Goal: Task Accomplishment & Management: Complete application form

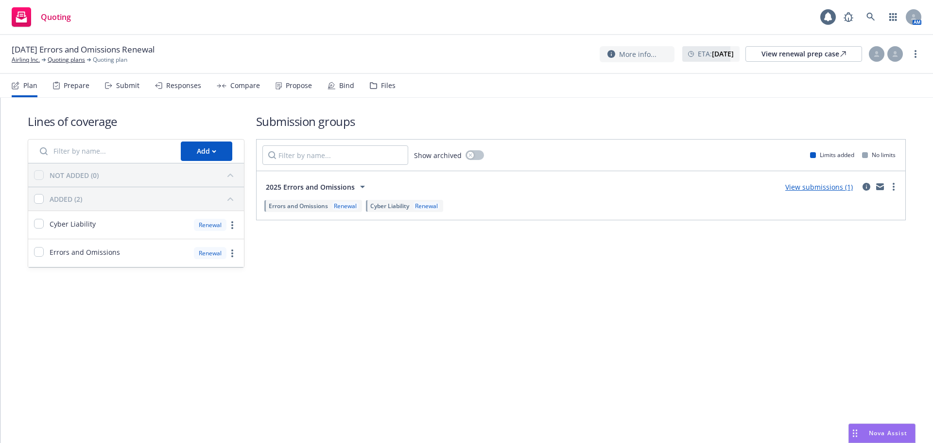
click at [131, 85] on div "Submit" at bounding box center [127, 86] width 23 height 8
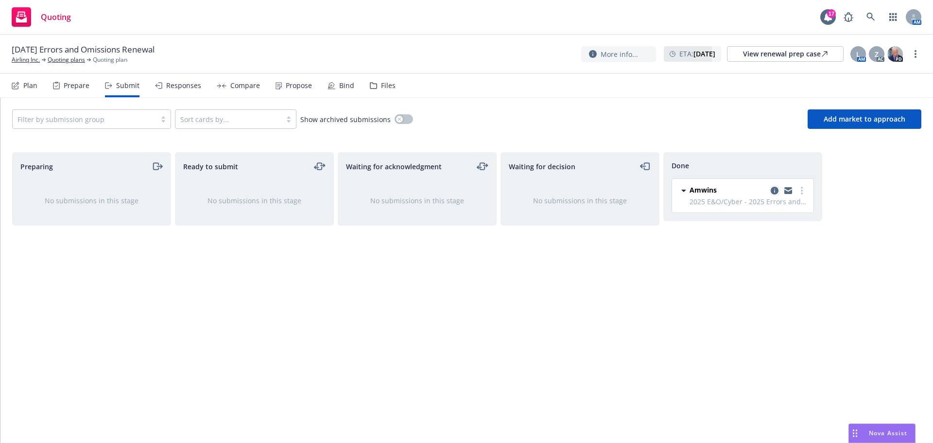
click at [771, 190] on icon "copy logging email" at bounding box center [775, 191] width 8 height 8
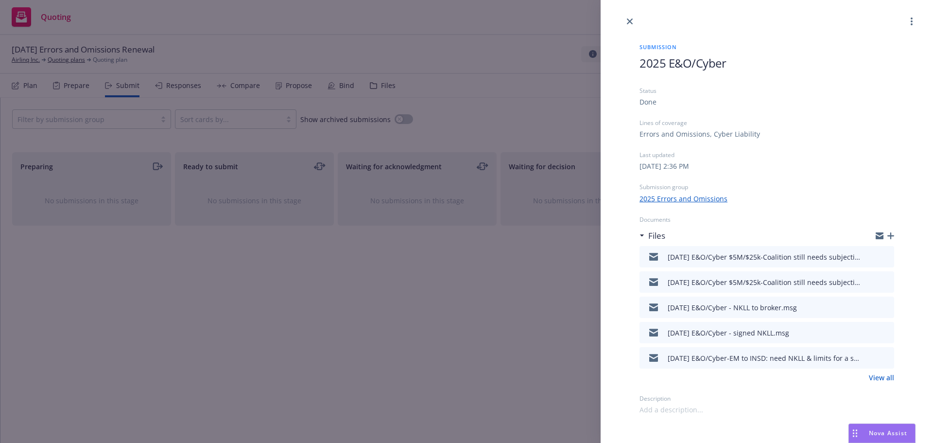
click at [886, 377] on link "View all" at bounding box center [881, 377] width 25 height 10
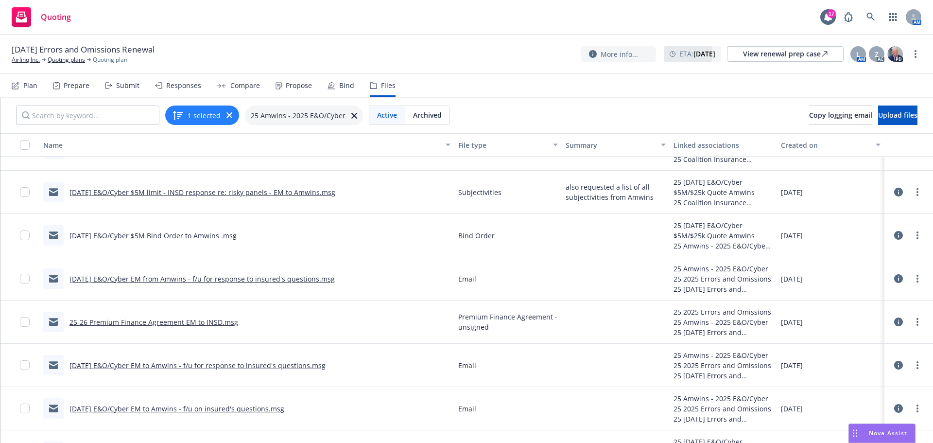
scroll to position [437, 0]
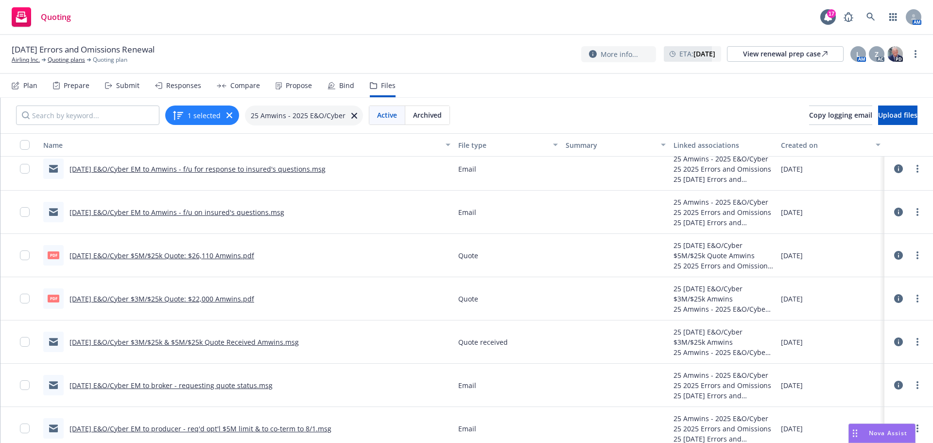
click at [178, 255] on link "9/8/2025 E&O/Cyber $5M/$25k Quote: $26,110 Amwins.pdf" at bounding box center [161, 255] width 185 height 9
click at [882, 429] on span "Nova Assist" at bounding box center [888, 433] width 38 height 8
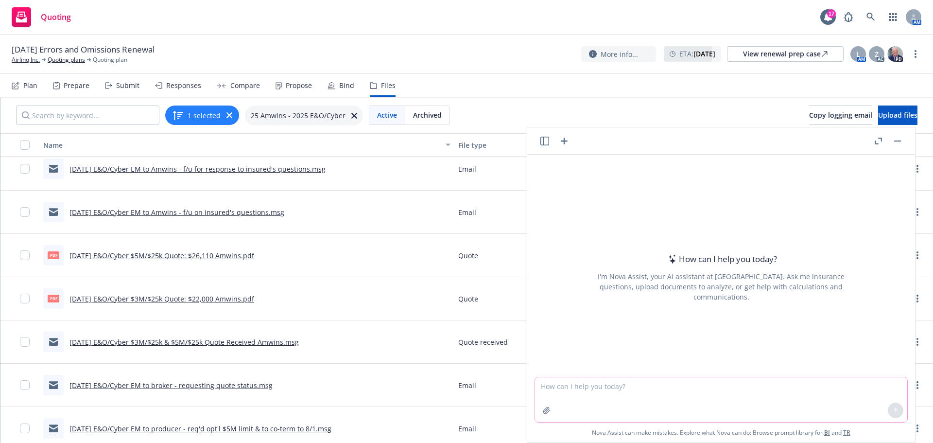
click at [580, 379] on textarea at bounding box center [721, 399] width 372 height 45
click at [611, 388] on textarea "say better:" at bounding box center [721, 399] width 372 height 46
paste textarea "The E&O/Cyber policy is contingent upon the below items being corrected/address…"
type textarea "say better: The E&O/Cyber policy is contingent upon the below items being corre…"
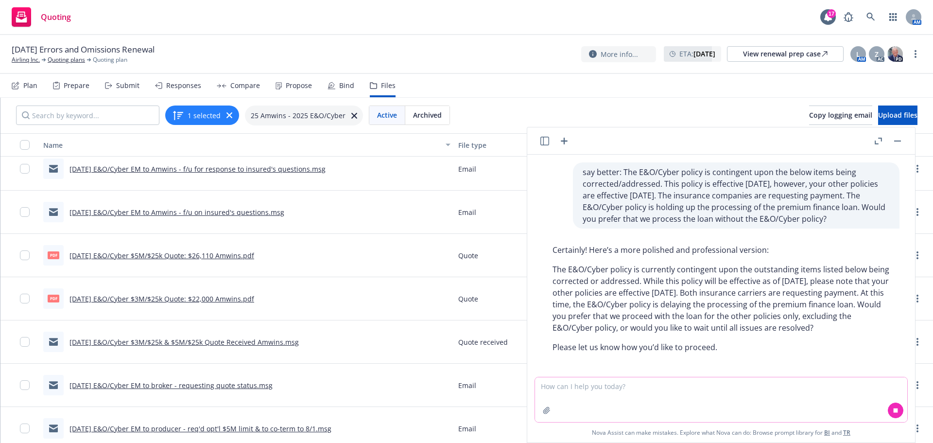
scroll to position [15, 0]
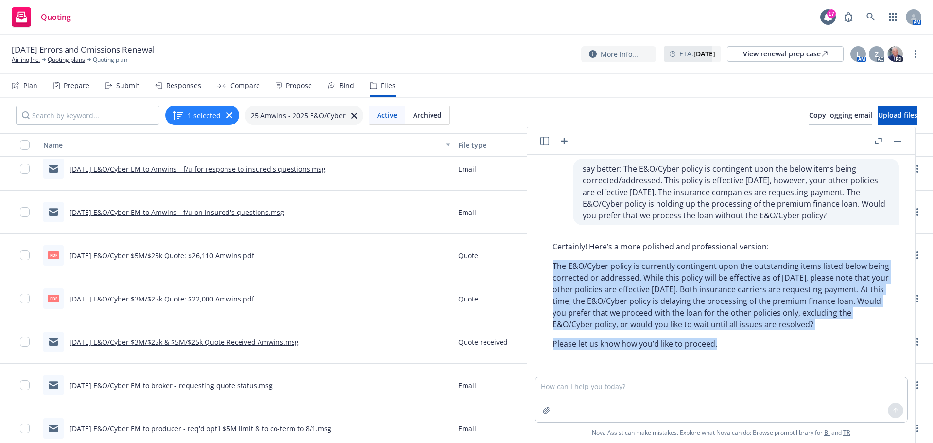
drag, startPoint x: 553, startPoint y: 251, endPoint x: 742, endPoint y: 327, distance: 204.1
click at [792, 339] on div "Certainly! Here’s a more polished and professional version: The E&O/Cyber polic…" at bounding box center [721, 295] width 357 height 117
copy div "The E&O/Cyber policy is currently contingent upon the outstanding items listed …"
click at [896, 139] on button "button" at bounding box center [898, 141] width 12 height 12
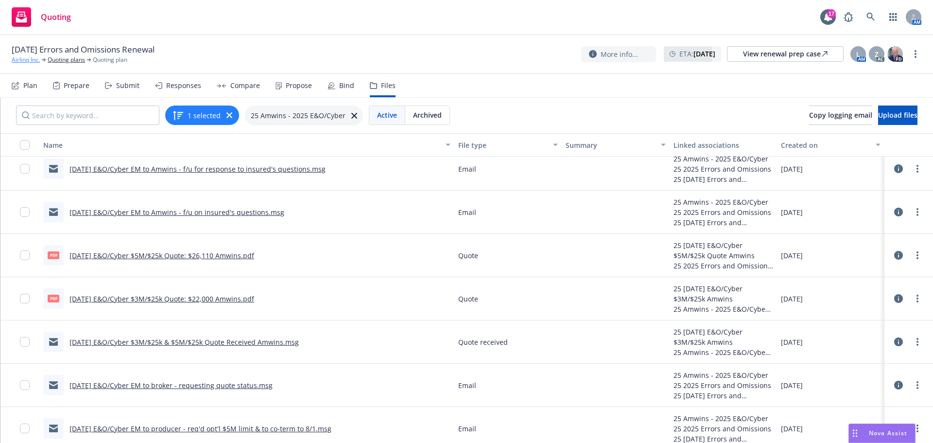
click at [23, 60] on link "Airlinq Inc." at bounding box center [26, 59] width 28 height 9
